Goal: Task Accomplishment & Management: Use online tool/utility

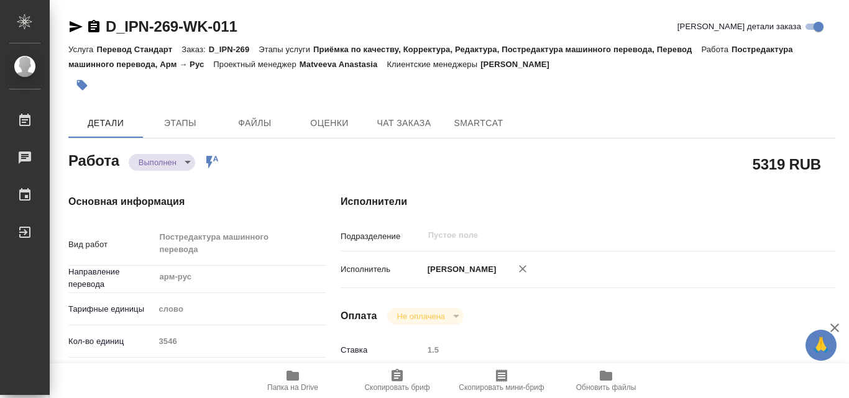
type textarea "x"
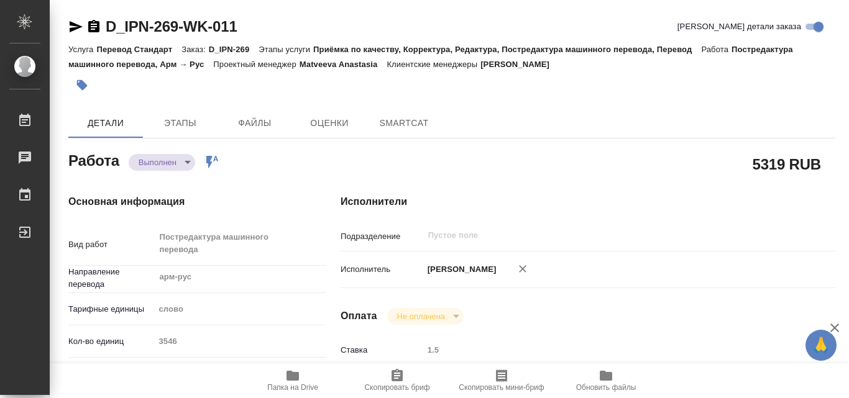
type textarea "x"
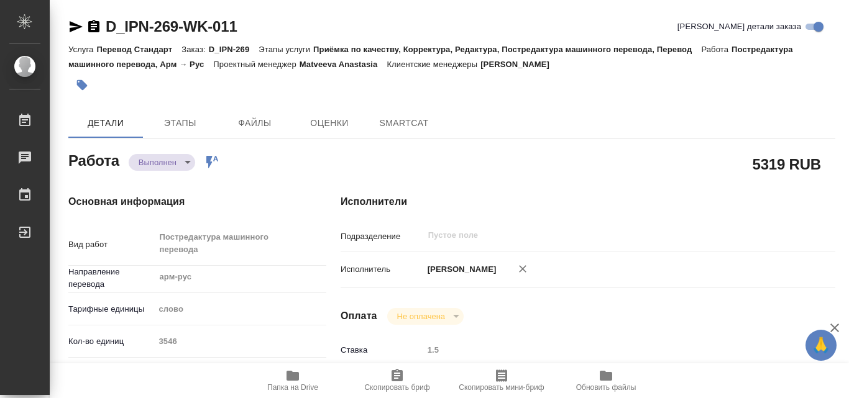
type textarea "x"
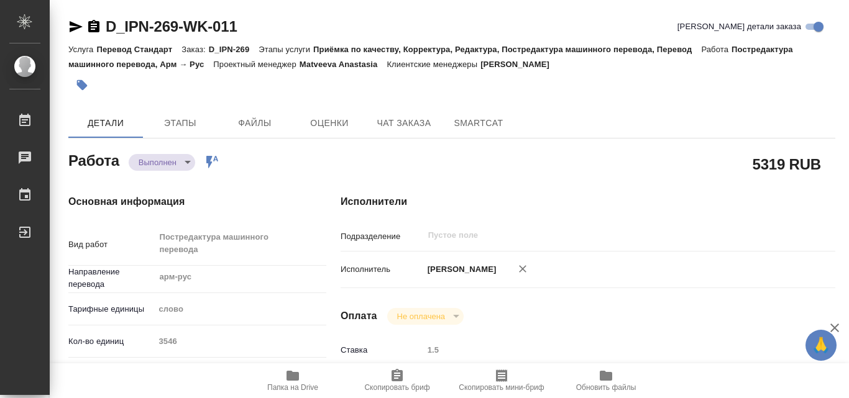
type textarea "x"
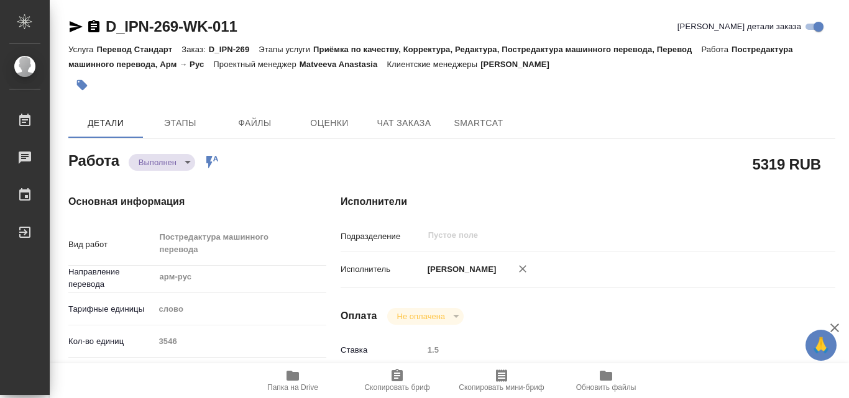
type textarea "x"
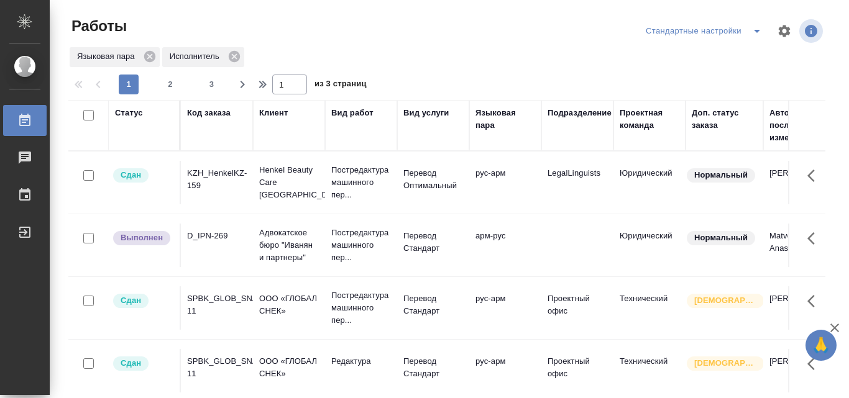
click at [835, 327] on icon "button" at bounding box center [834, 328] width 9 height 9
click at [662, 232] on td "Юридический" at bounding box center [649, 245] width 72 height 43
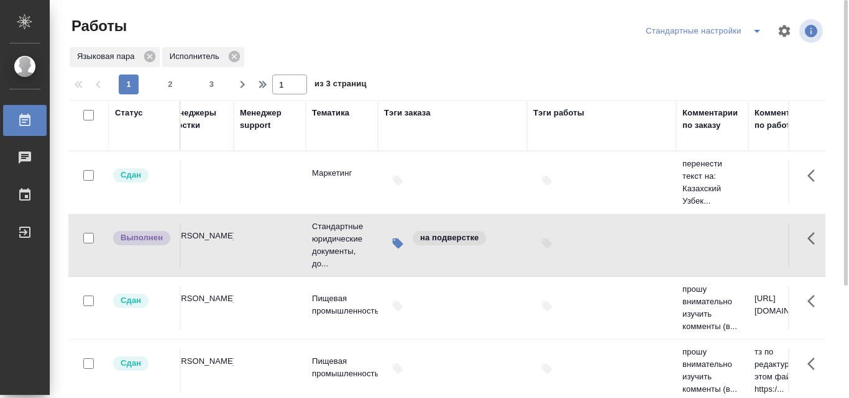
scroll to position [0, 1839]
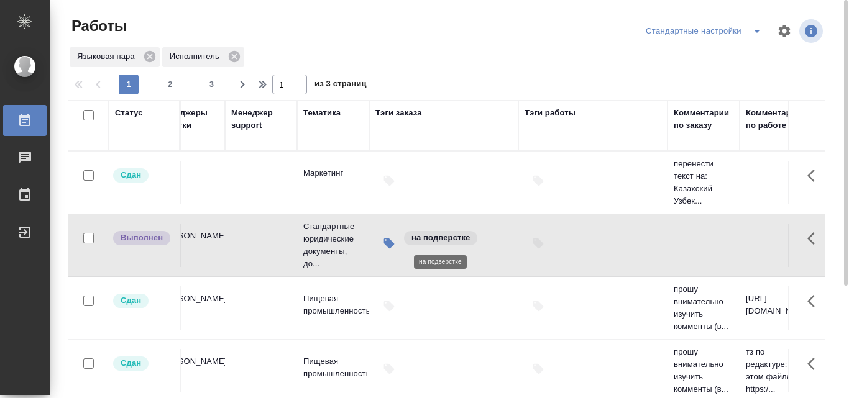
click at [450, 238] on p "на подверстке" at bounding box center [440, 238] width 58 height 12
click at [387, 240] on icon "button" at bounding box center [389, 244] width 11 height 11
drag, startPoint x: 568, startPoint y: 214, endPoint x: 622, endPoint y: 264, distance: 73.8
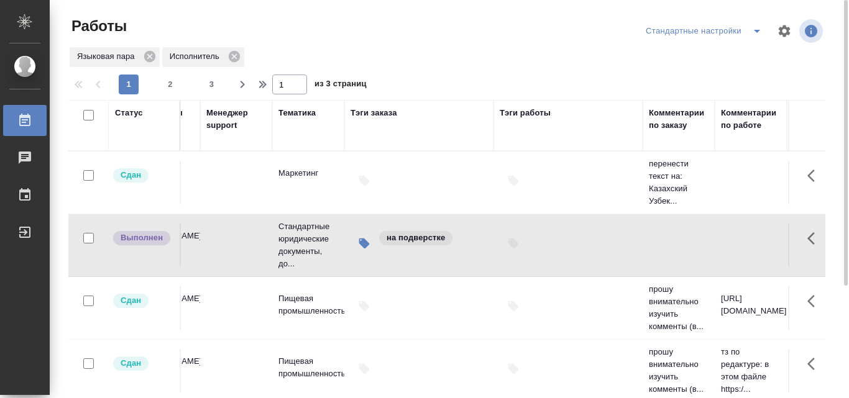
scroll to position [0, 1948]
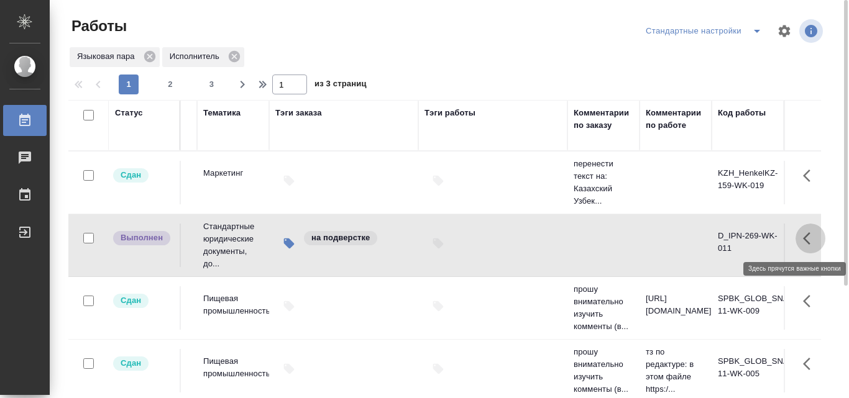
click at [803, 232] on icon "button" at bounding box center [810, 238] width 15 height 15
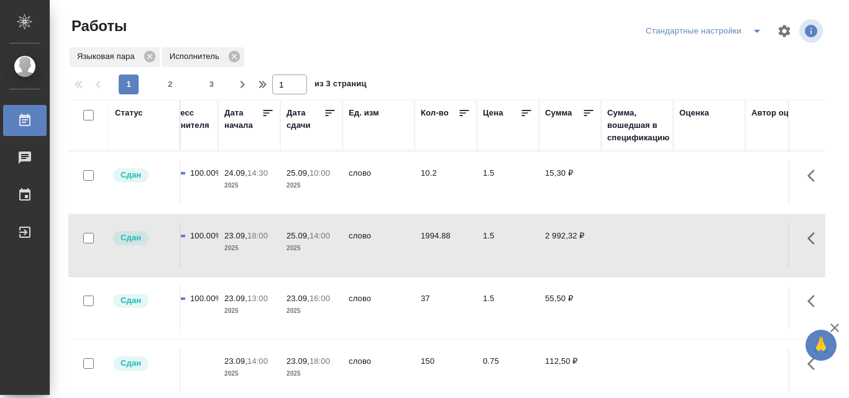
scroll to position [0, 1029]
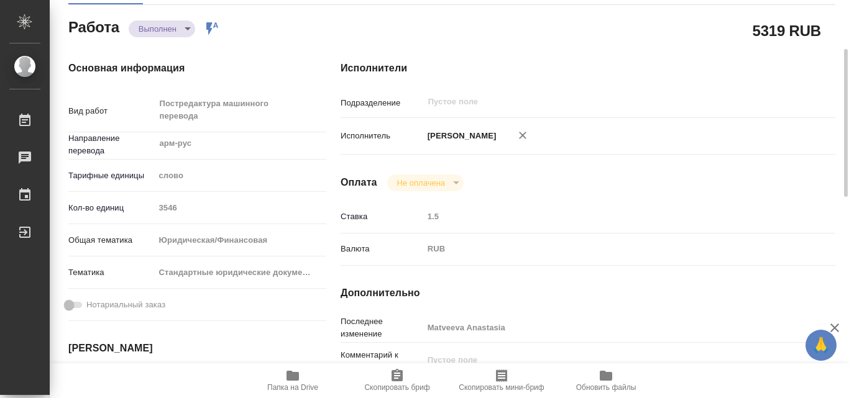
scroll to position [115, 0]
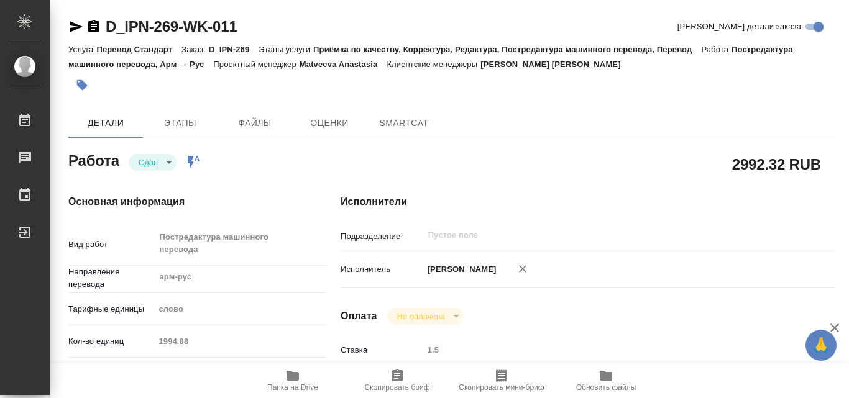
type textarea "x"
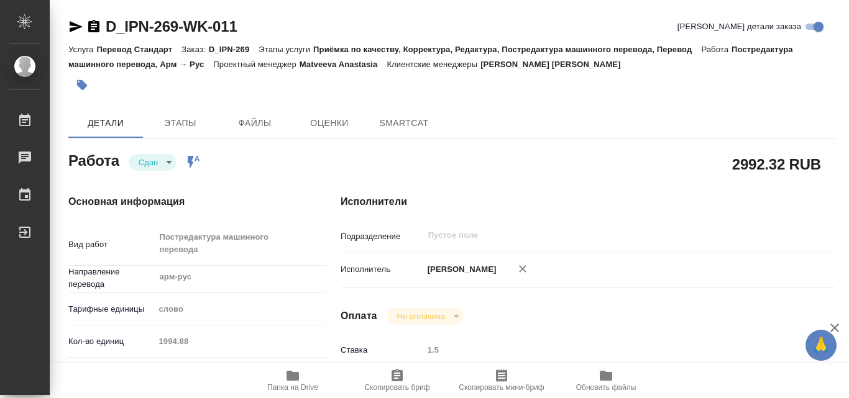
type textarea "x"
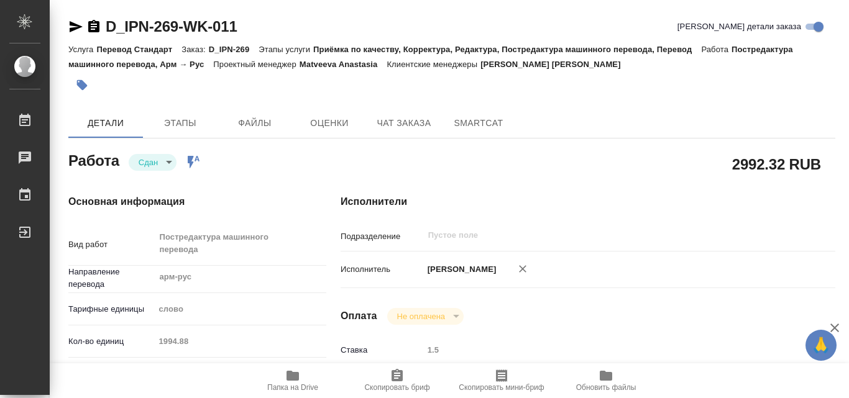
type textarea "x"
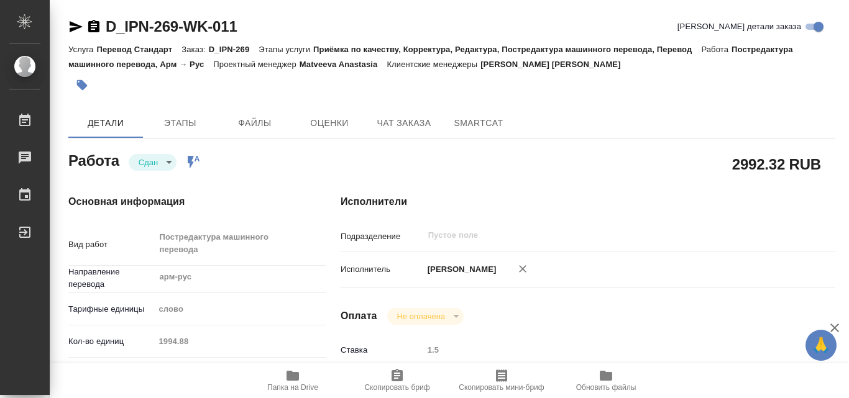
type textarea "x"
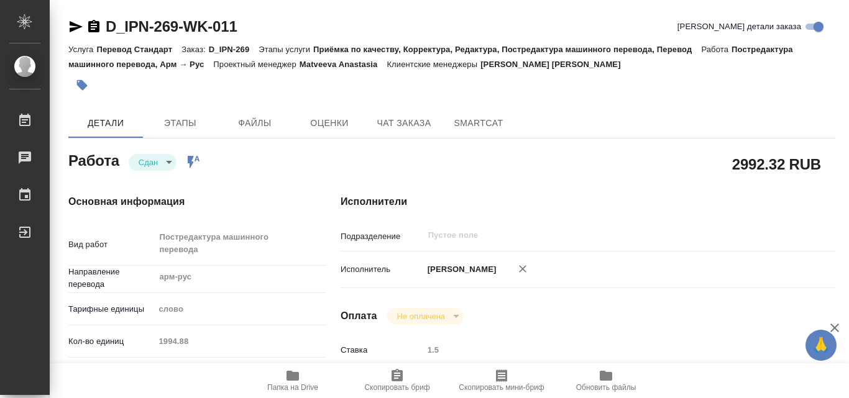
type textarea "x"
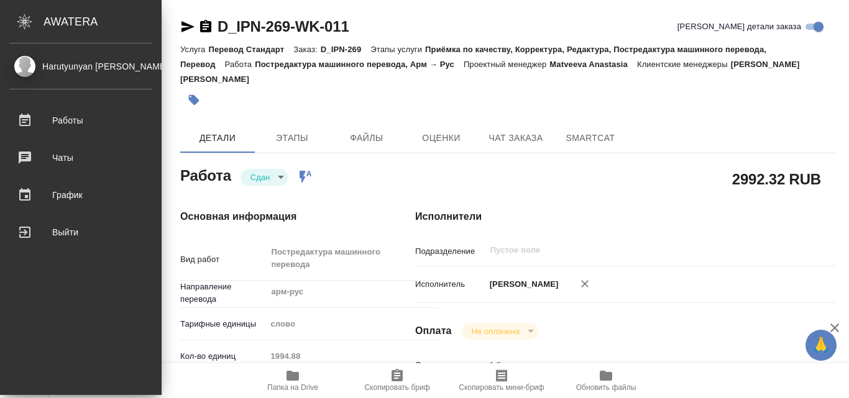
type textarea "x"
